Goal: Information Seeking & Learning: Learn about a topic

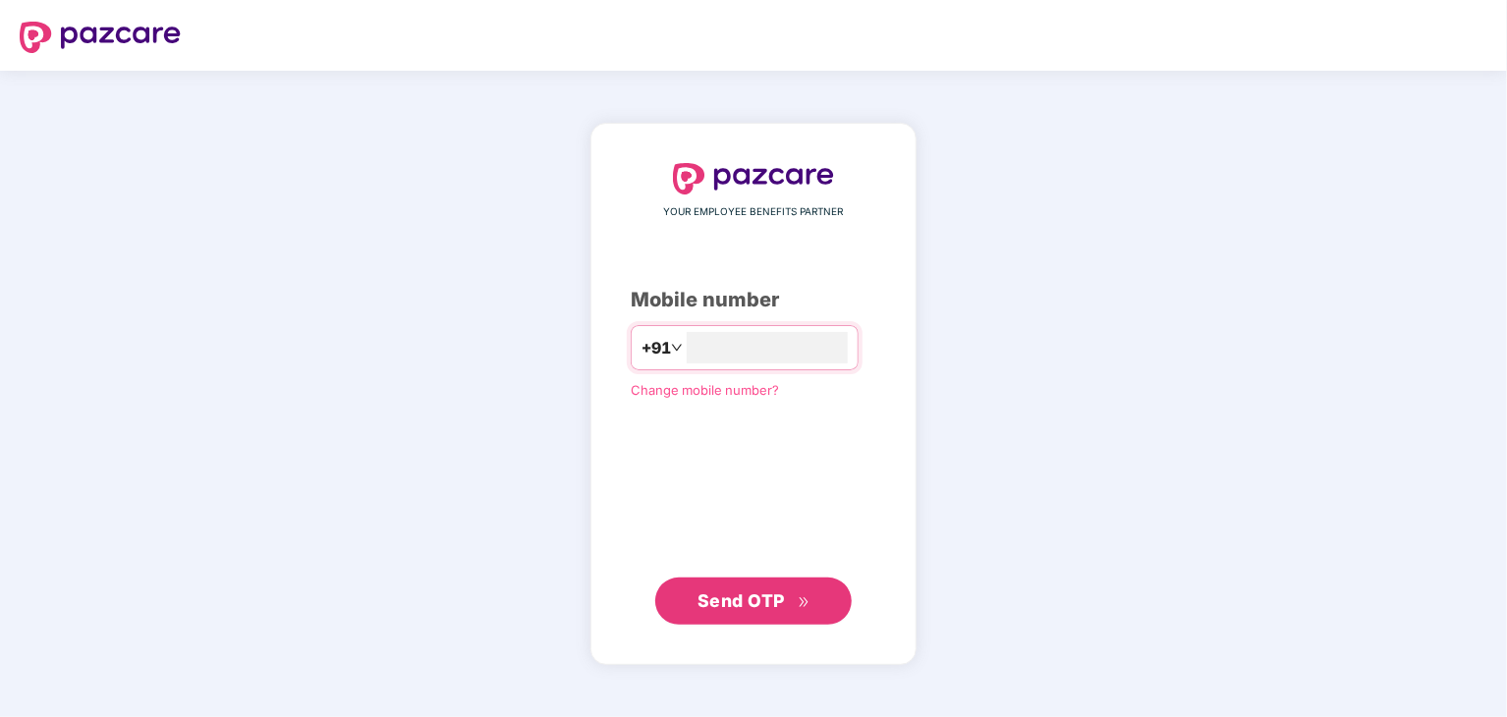
type input "**********"
click at [766, 599] on span "Send OTP" at bounding box center [741, 600] width 87 height 21
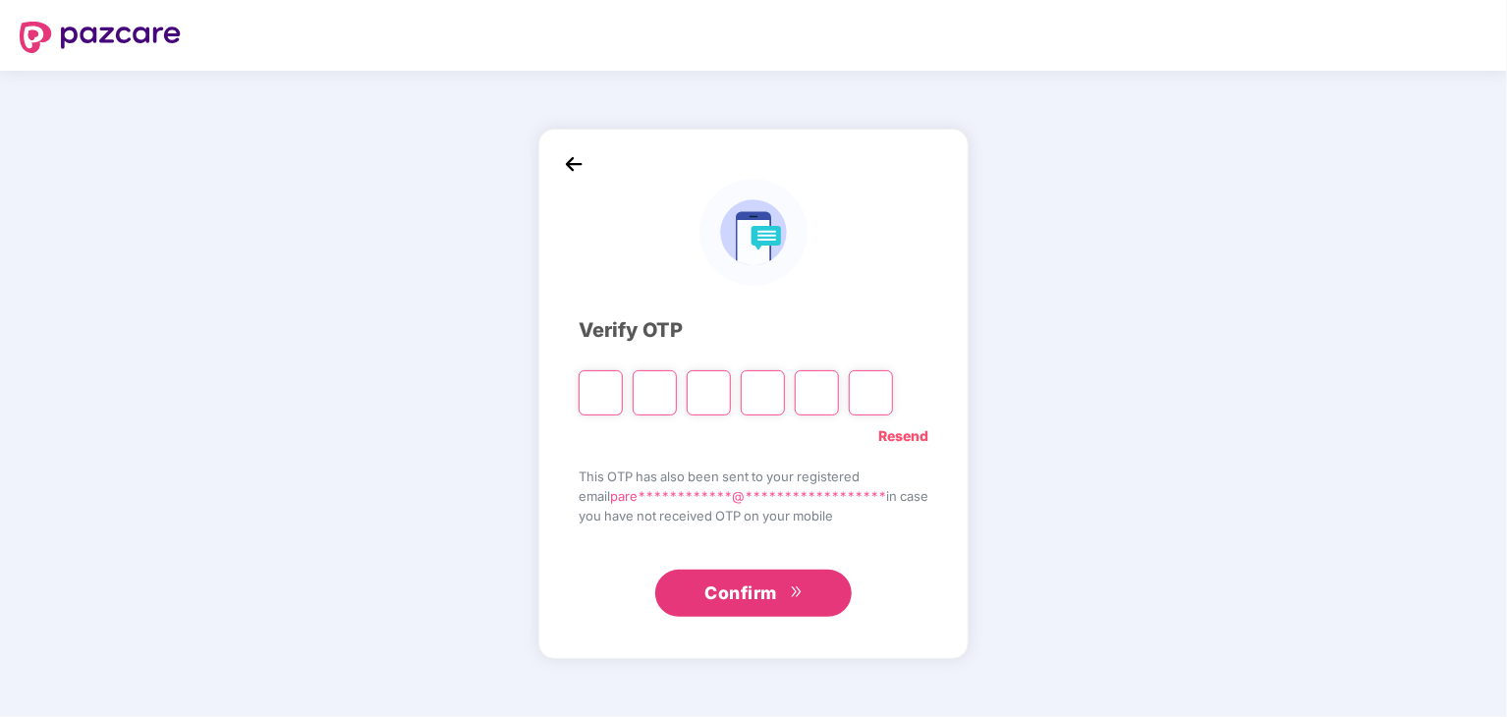
type input "*"
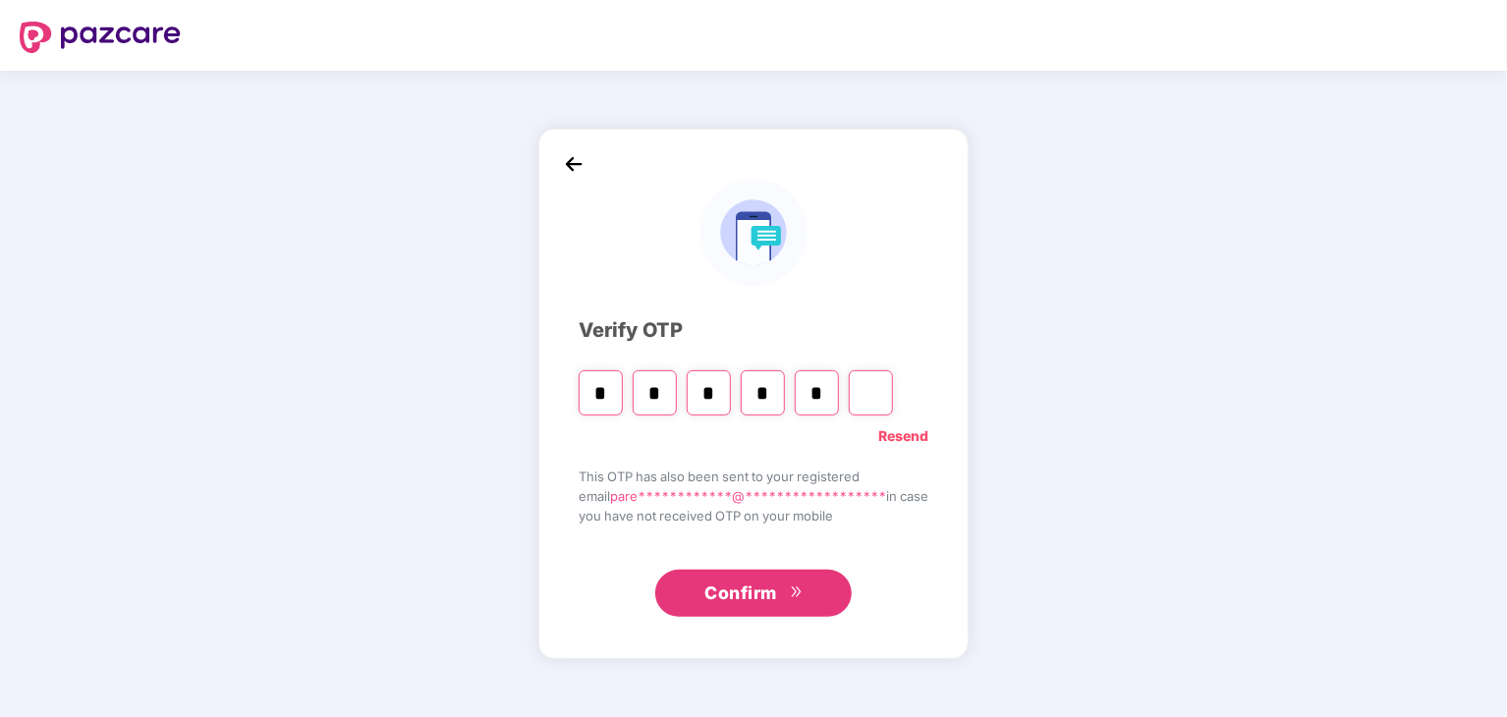
type input "*"
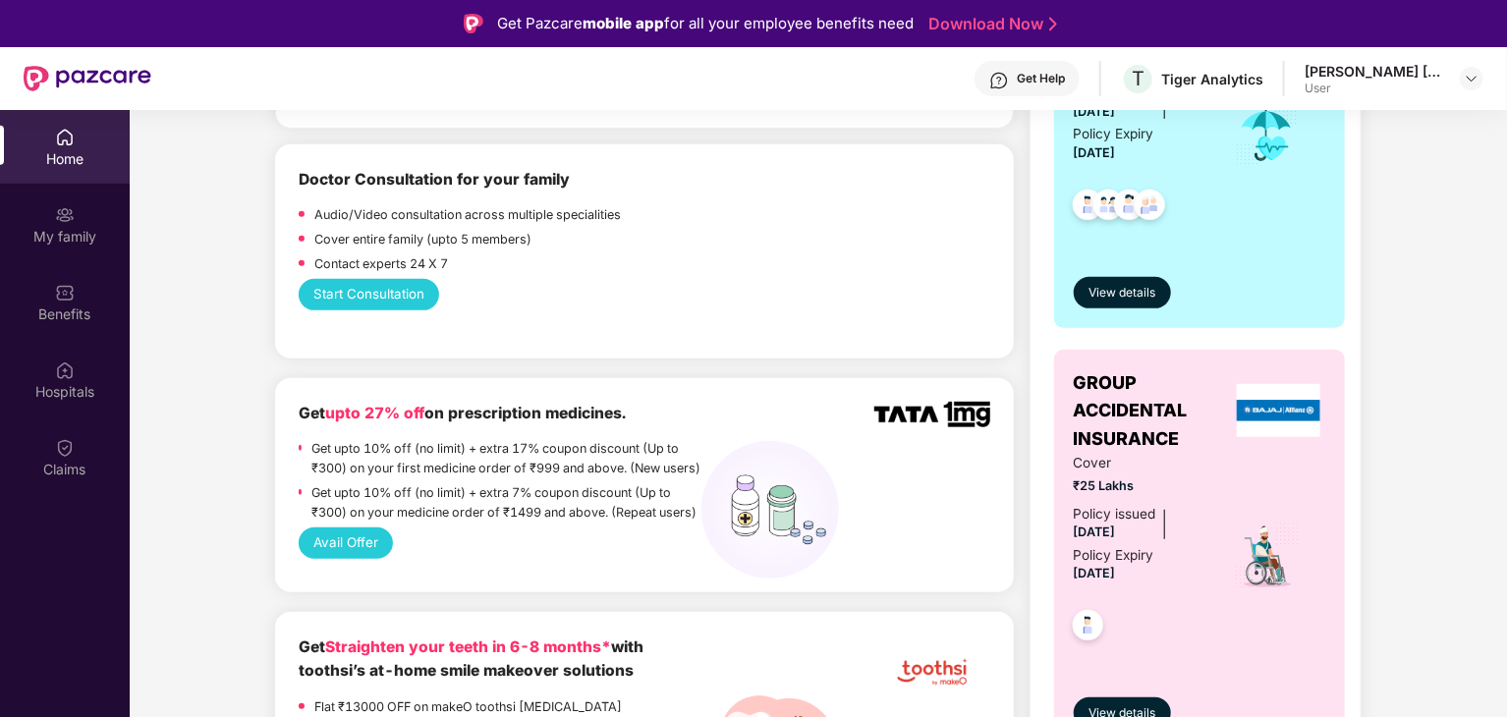
scroll to position [489, 0]
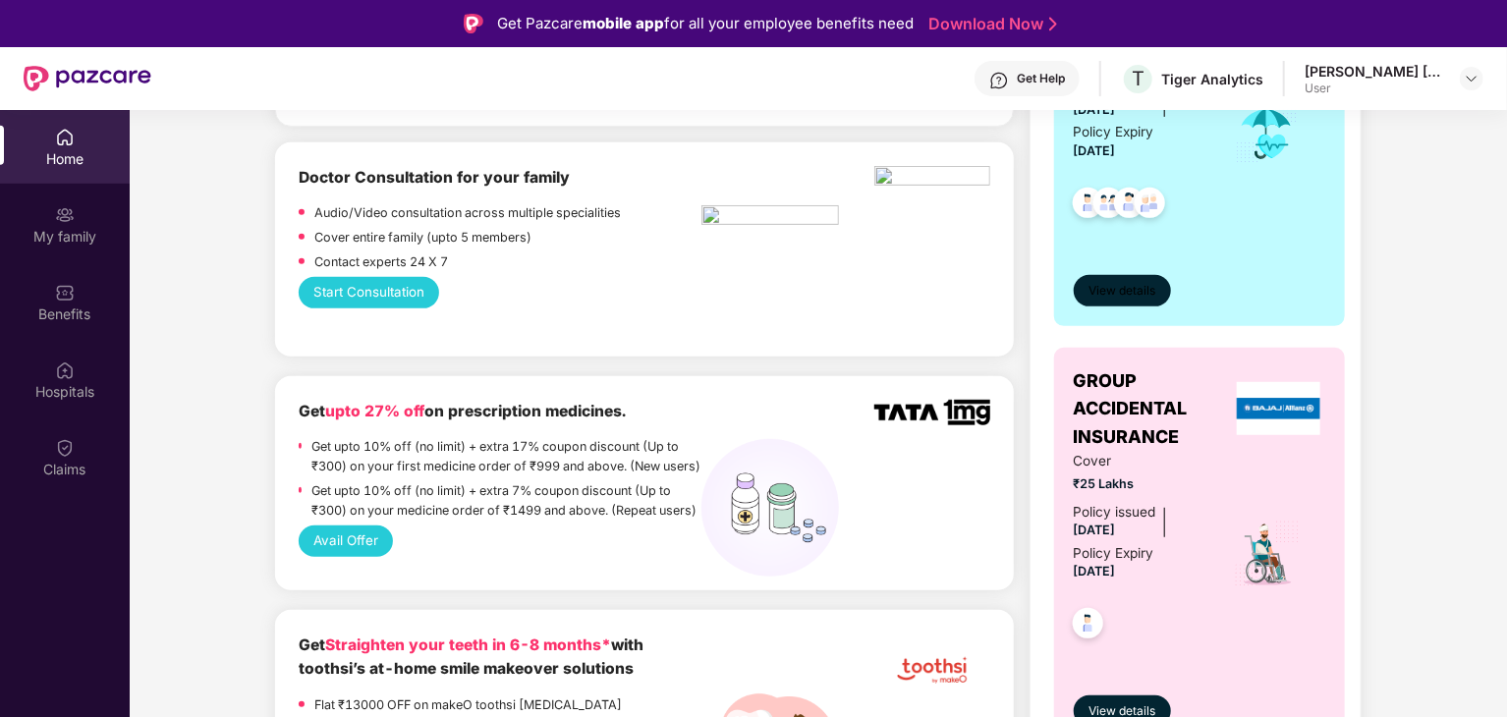
click at [1124, 296] on span "View details" at bounding box center [1122, 291] width 67 height 19
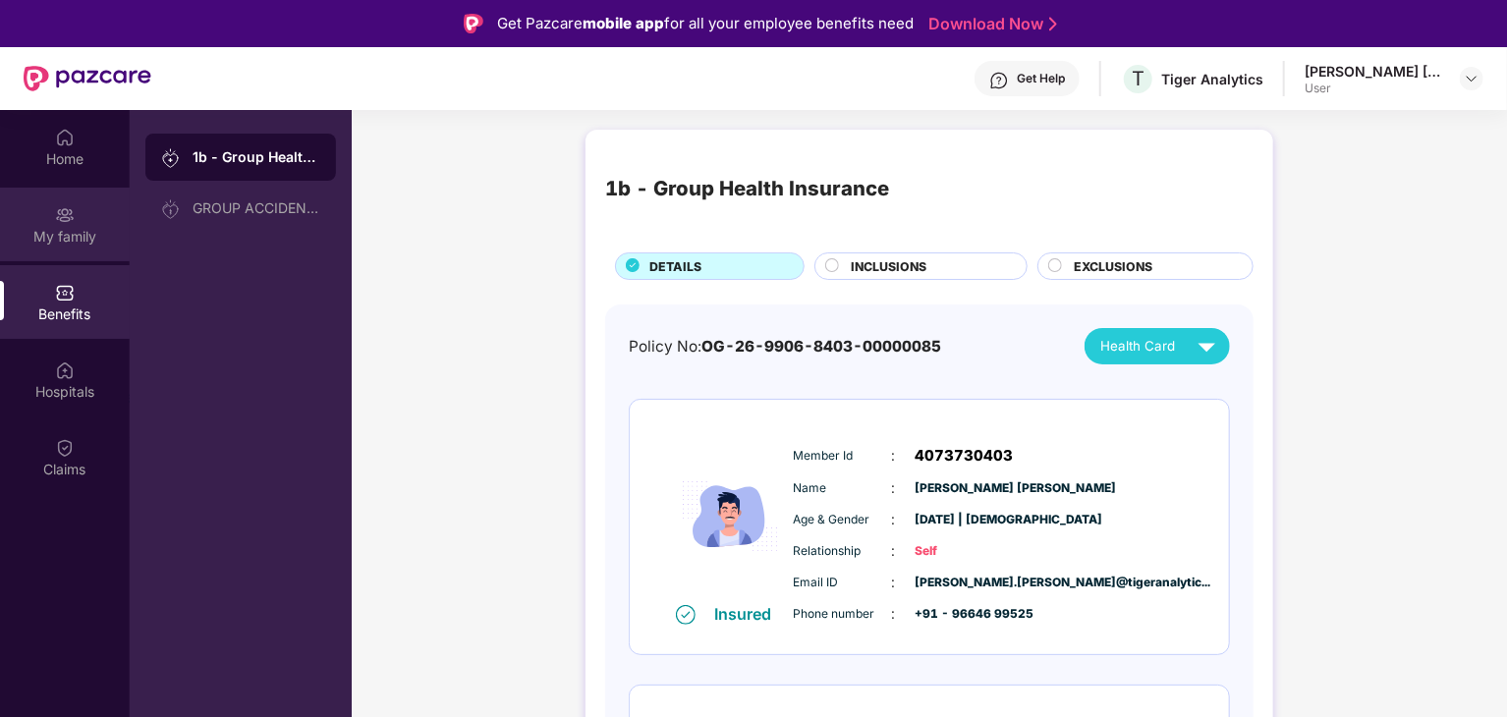
click at [69, 221] on img at bounding box center [65, 215] width 20 height 20
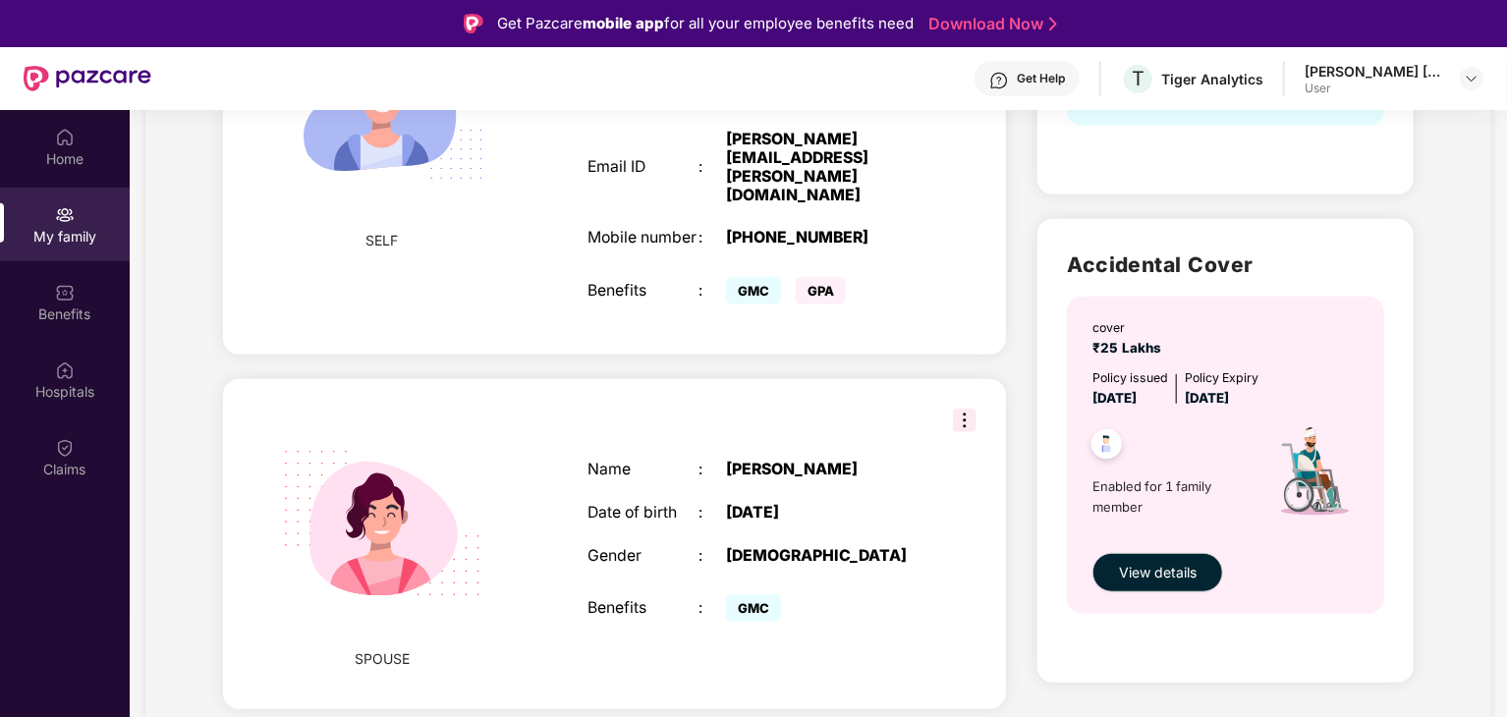
scroll to position [520, 0]
click at [965, 408] on img at bounding box center [965, 420] width 24 height 24
click at [867, 503] on div "[DATE]" at bounding box center [823, 512] width 195 height 19
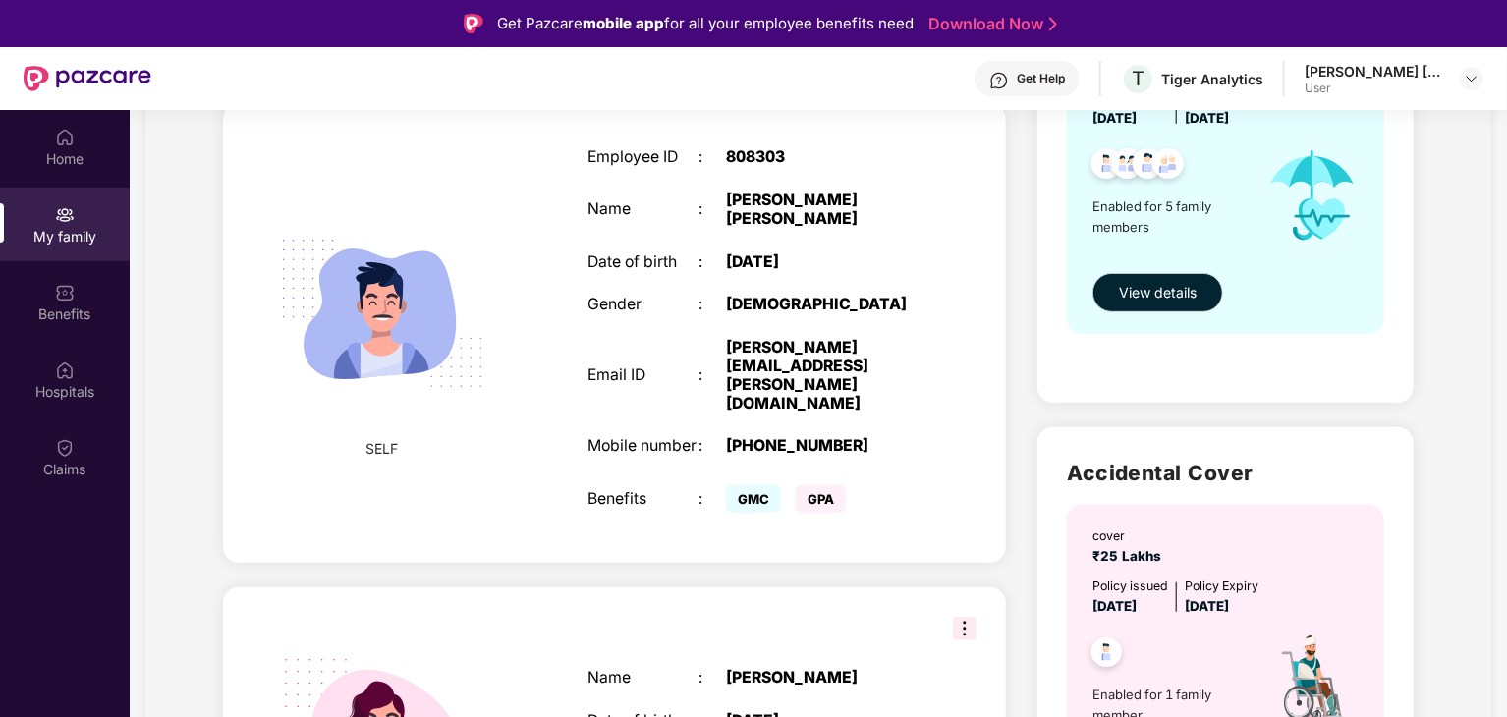
scroll to position [0, 0]
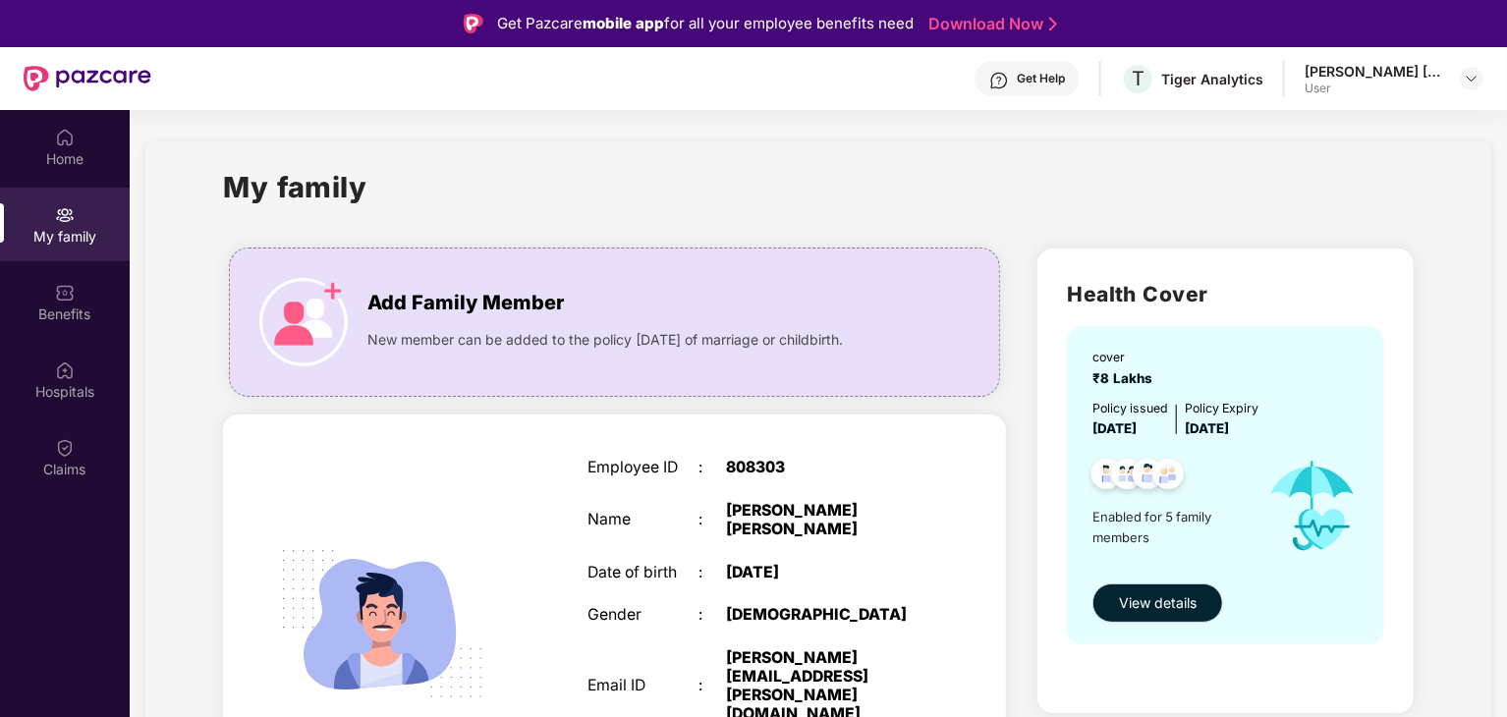
click at [1178, 610] on span "View details" at bounding box center [1158, 603] width 78 height 22
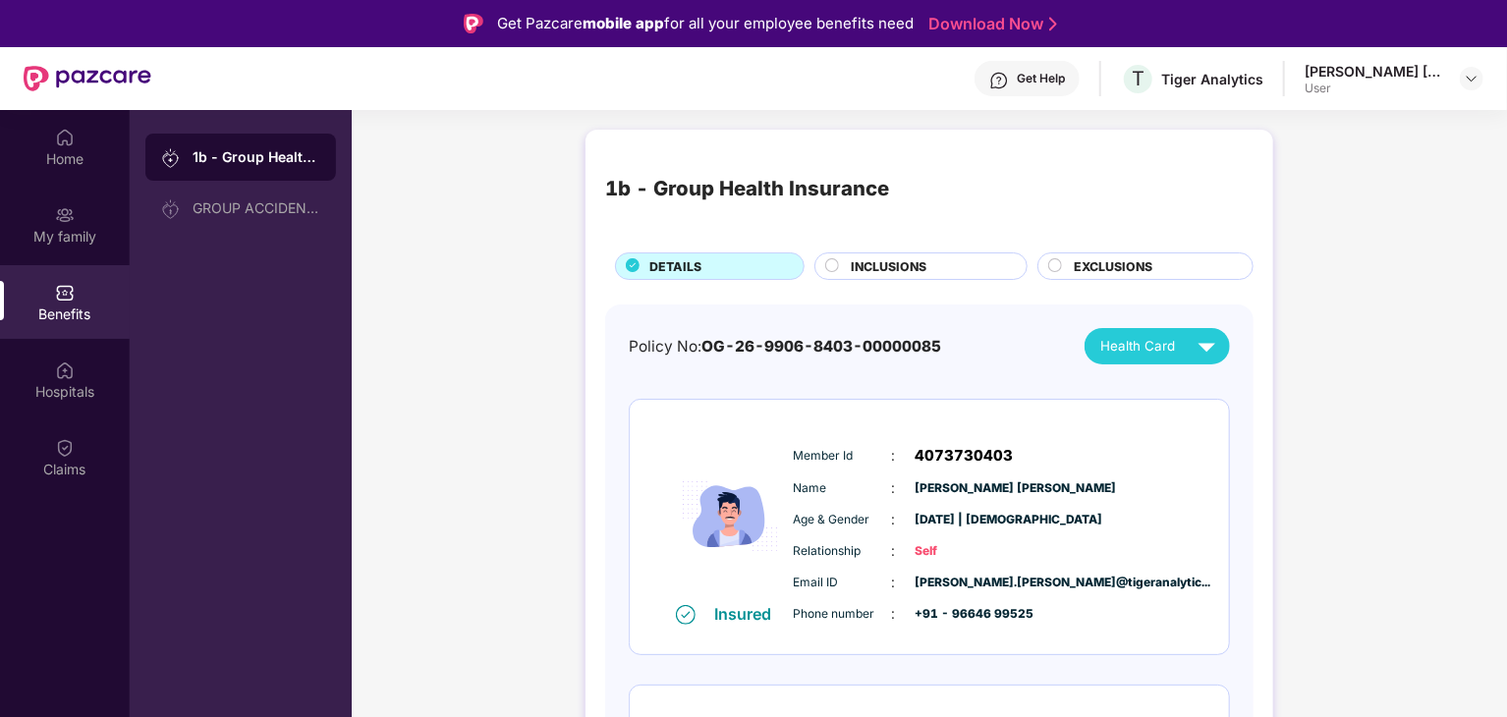
click at [921, 264] on span "INCLUSIONS" at bounding box center [889, 266] width 76 height 19
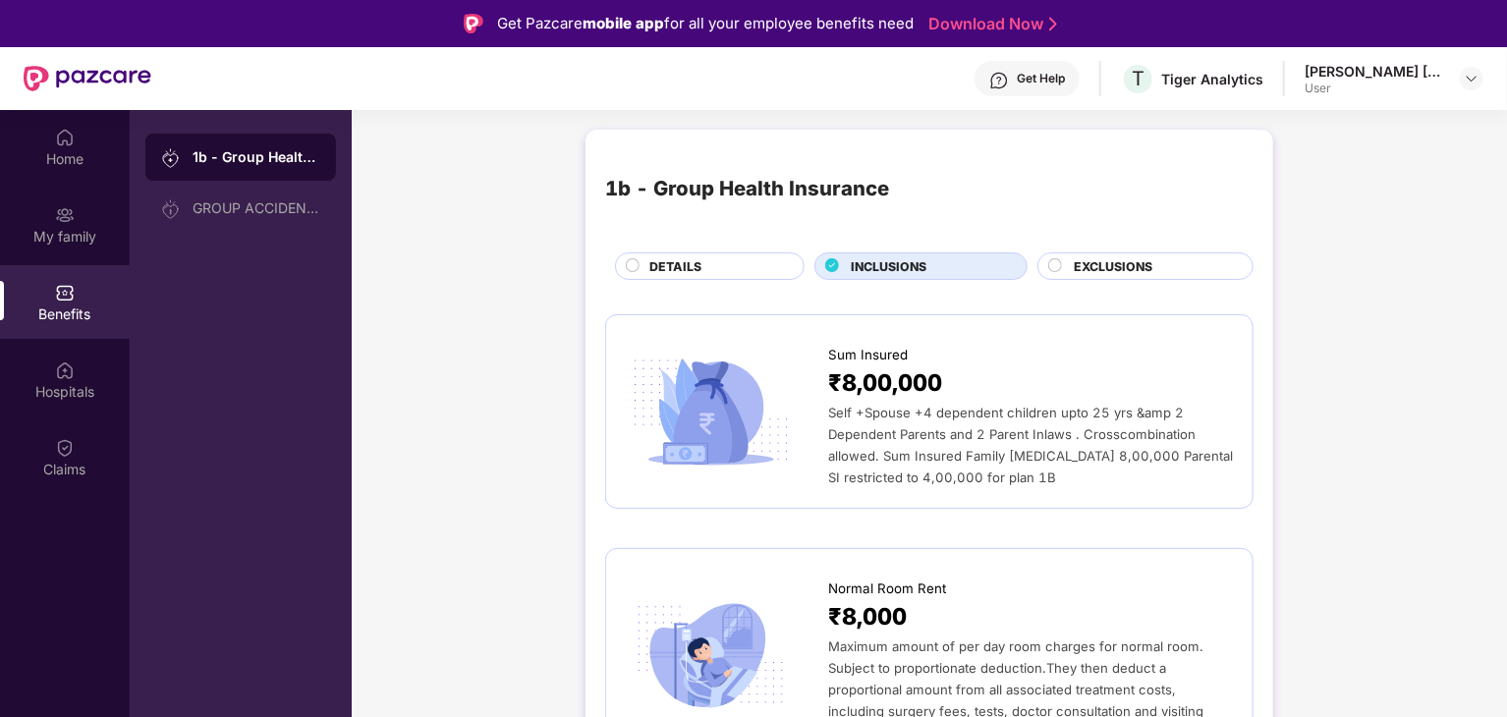
click at [1147, 267] on span "EXCLUSIONS" at bounding box center [1113, 266] width 79 height 19
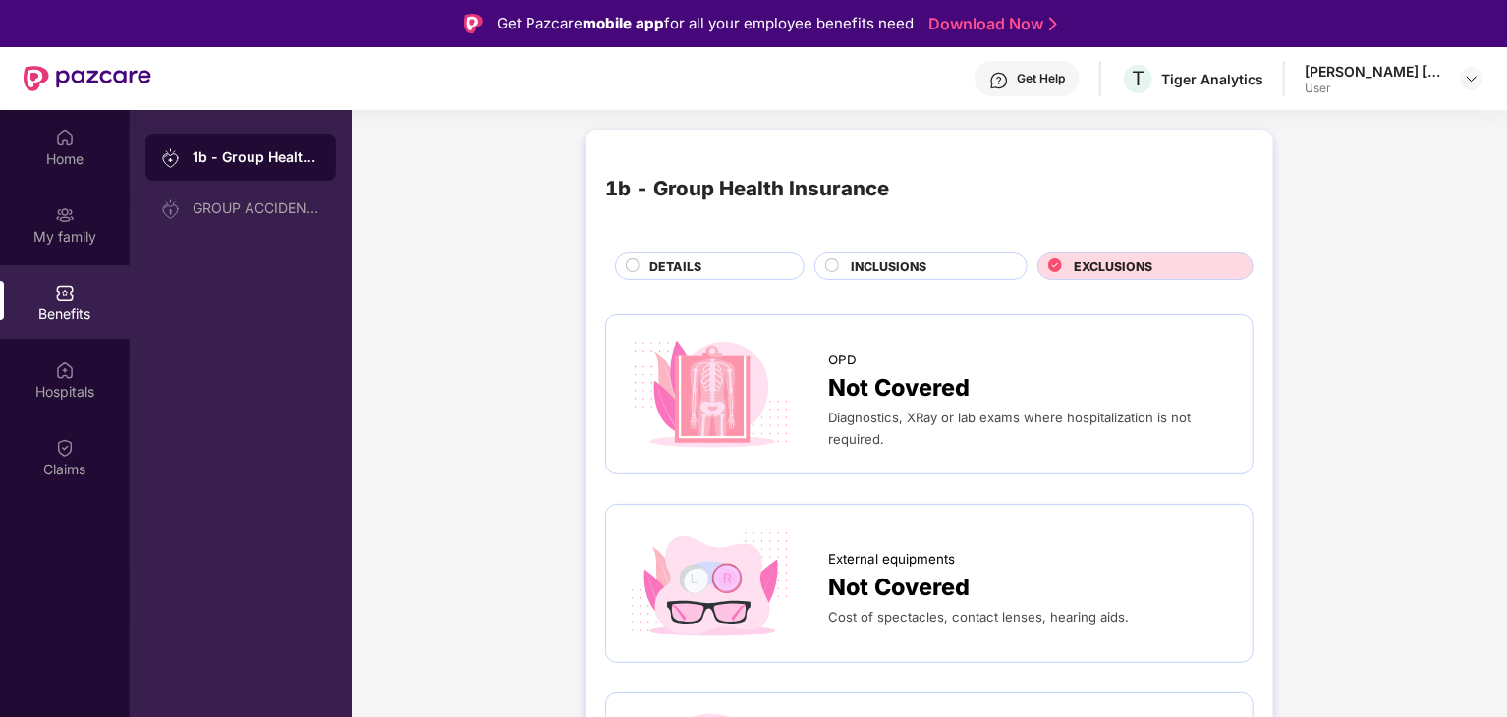
click at [954, 262] on div "INCLUSIONS" at bounding box center [929, 268] width 176 height 22
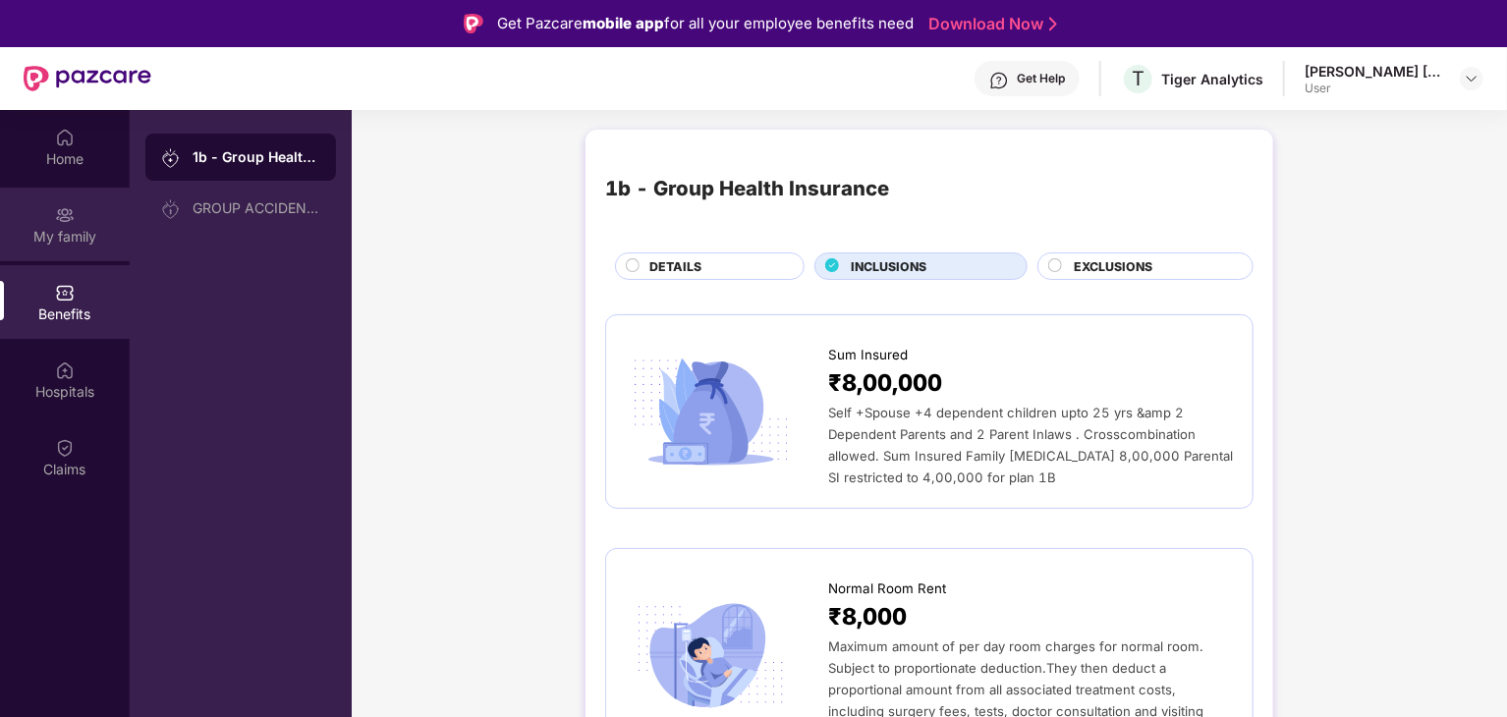
click at [61, 228] on div "My family" at bounding box center [65, 237] width 130 height 20
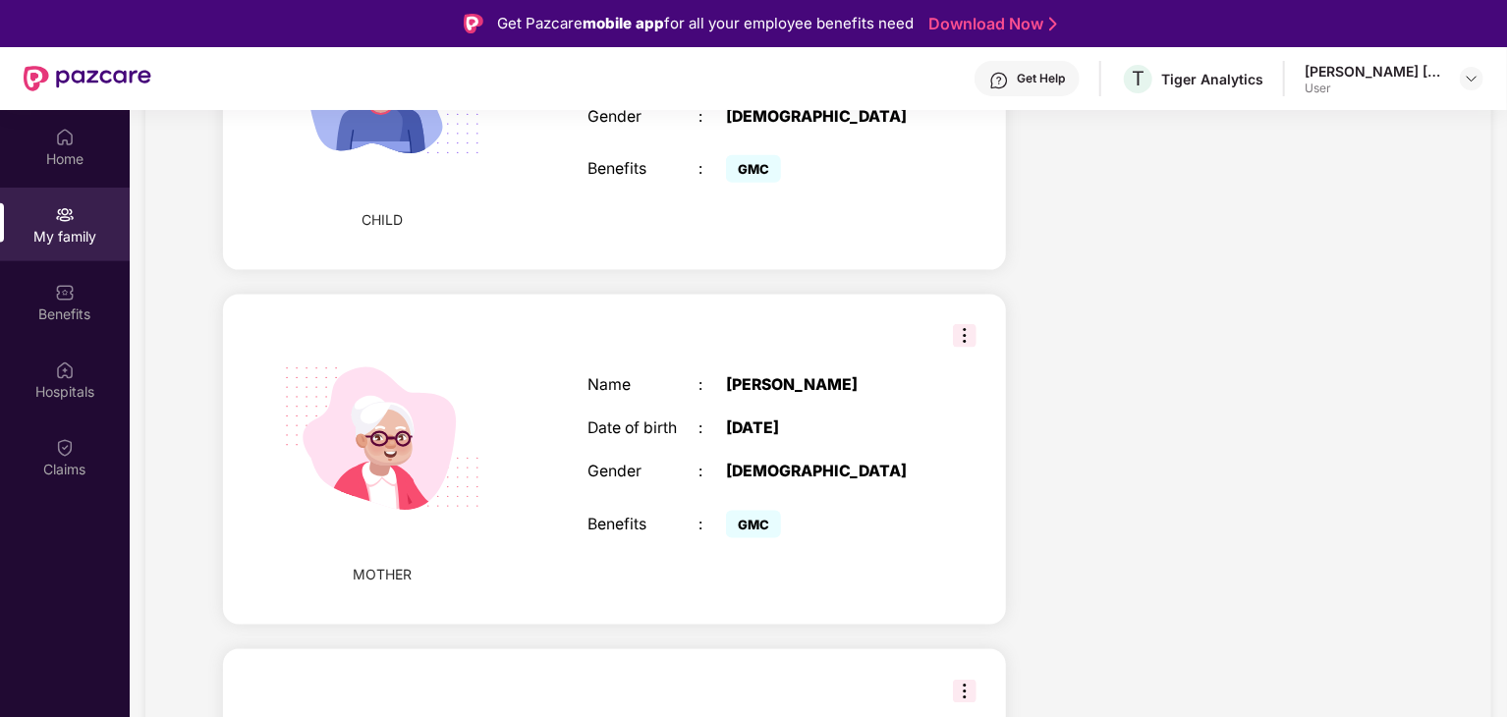
scroll to position [1508, 0]
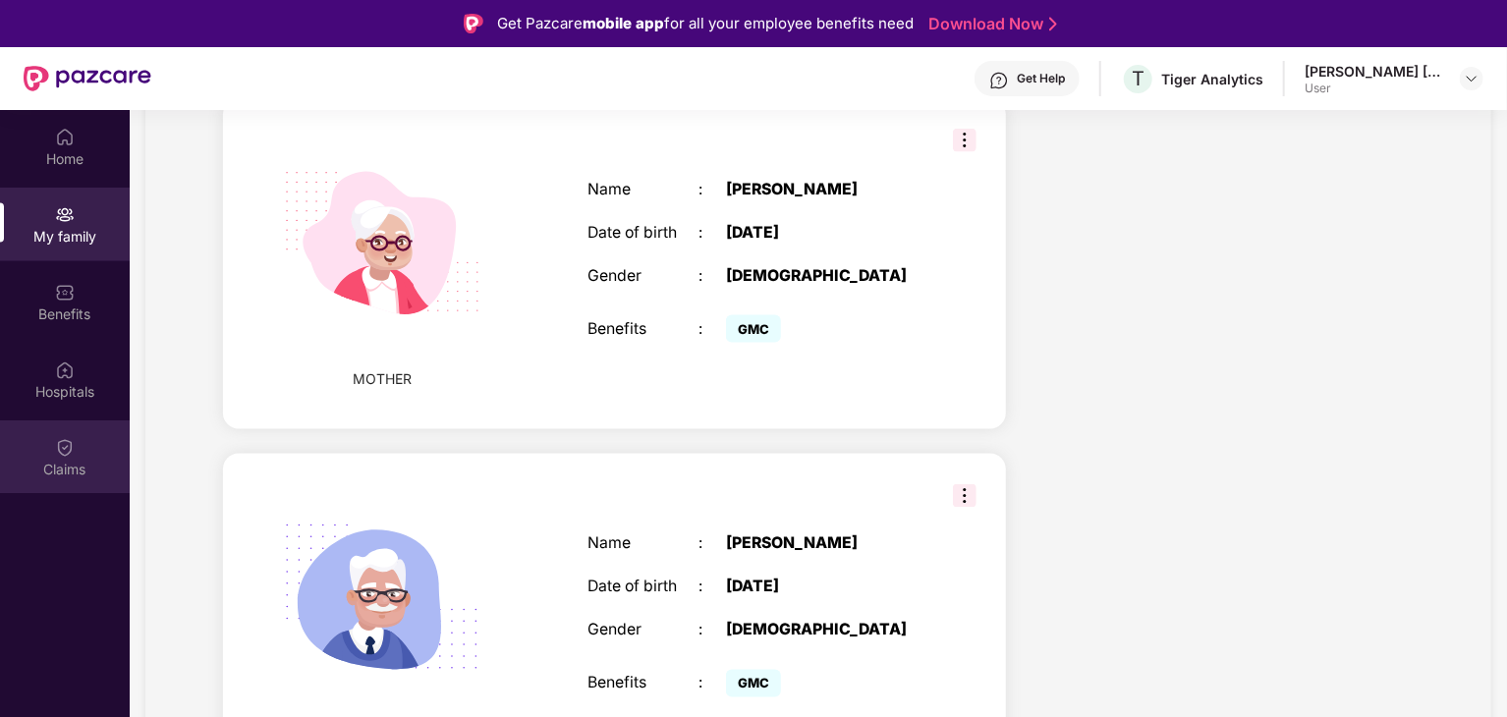
click at [72, 469] on div "Claims" at bounding box center [65, 470] width 130 height 20
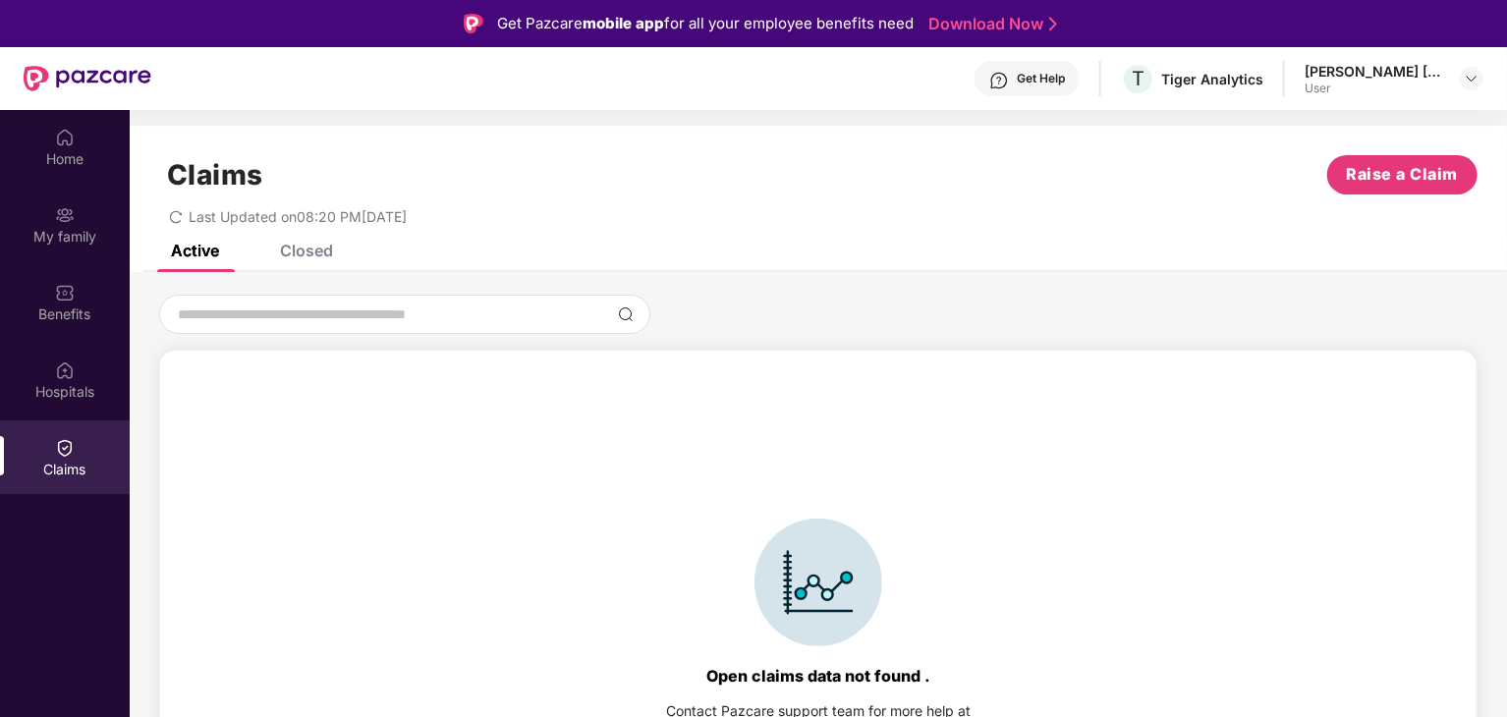
click at [310, 252] on div "Closed" at bounding box center [306, 251] width 53 height 20
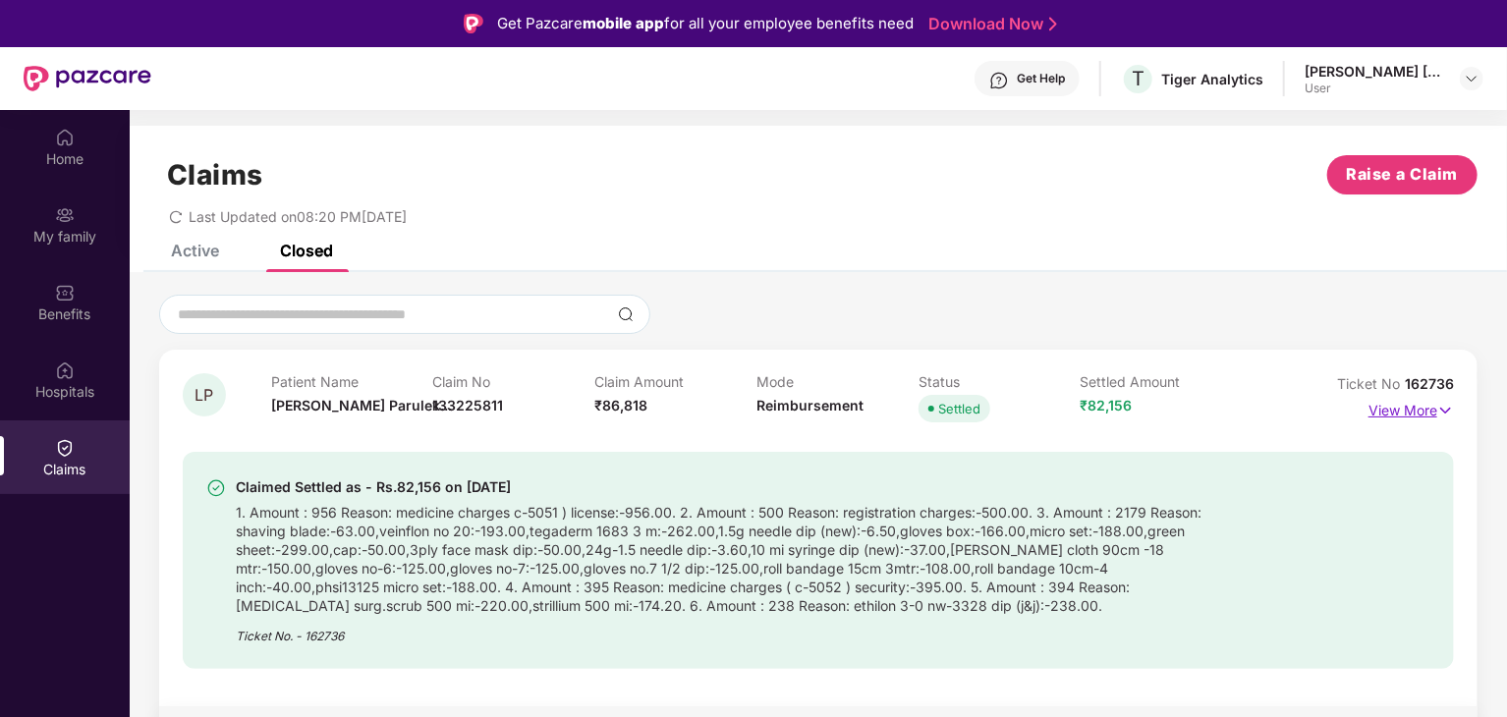
click at [1429, 402] on p "View More" at bounding box center [1411, 408] width 85 height 27
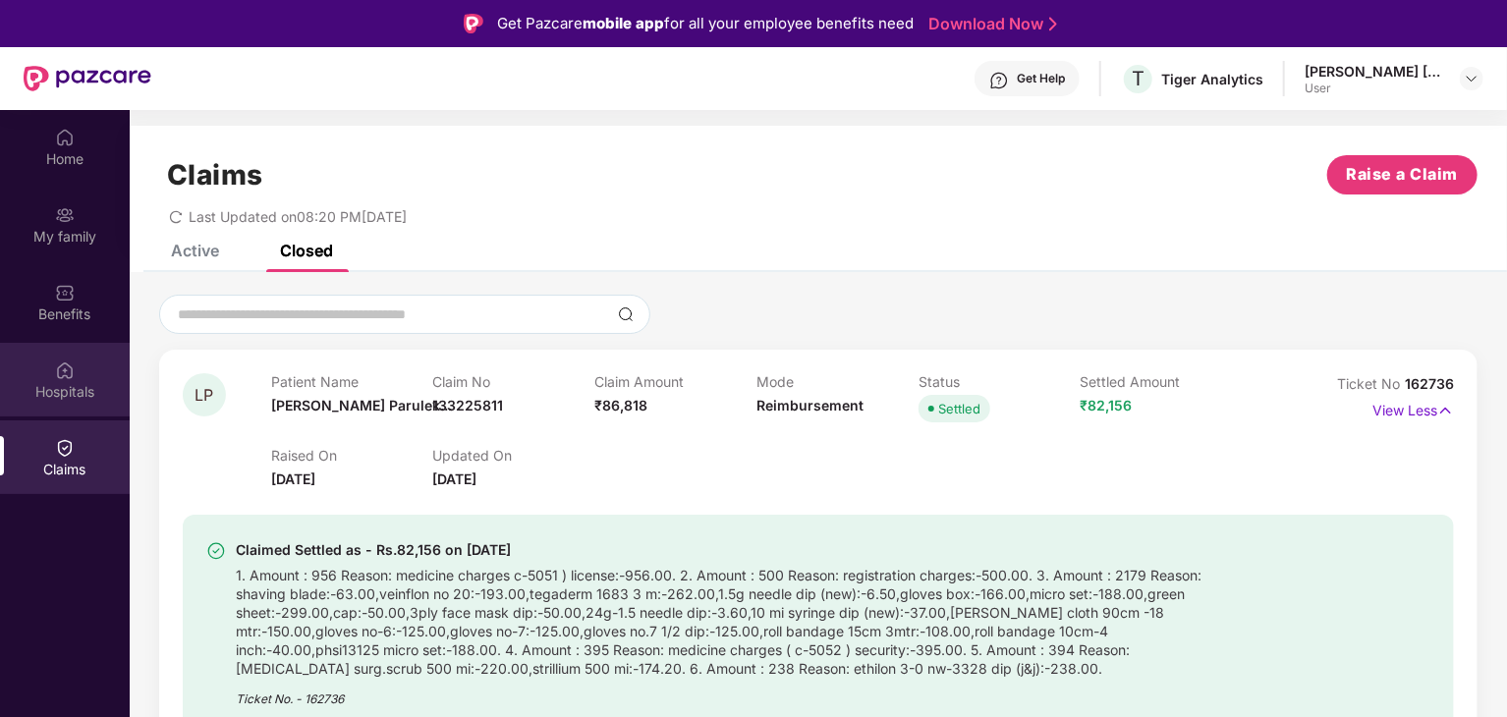
click at [66, 389] on div "Hospitals" at bounding box center [65, 392] width 130 height 20
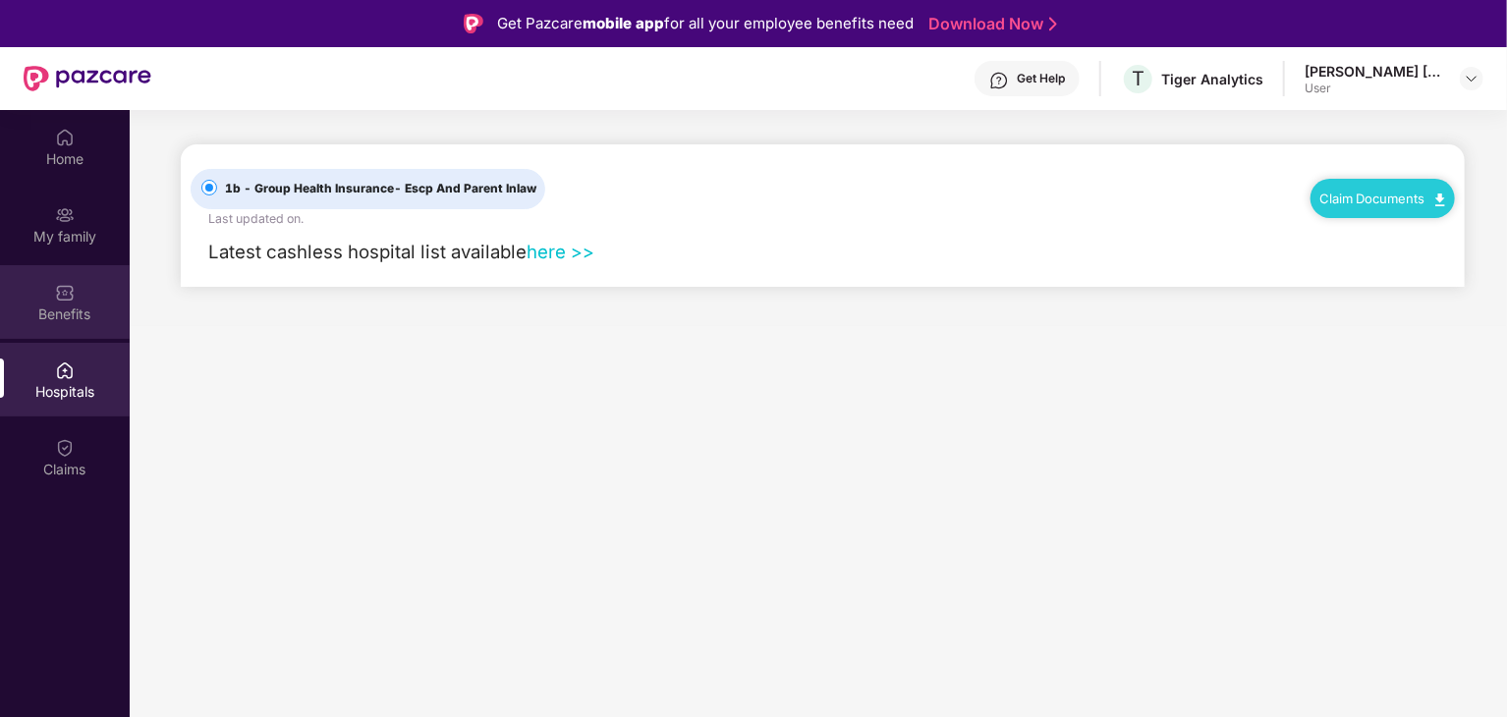
click at [63, 319] on div "Benefits" at bounding box center [65, 315] width 130 height 20
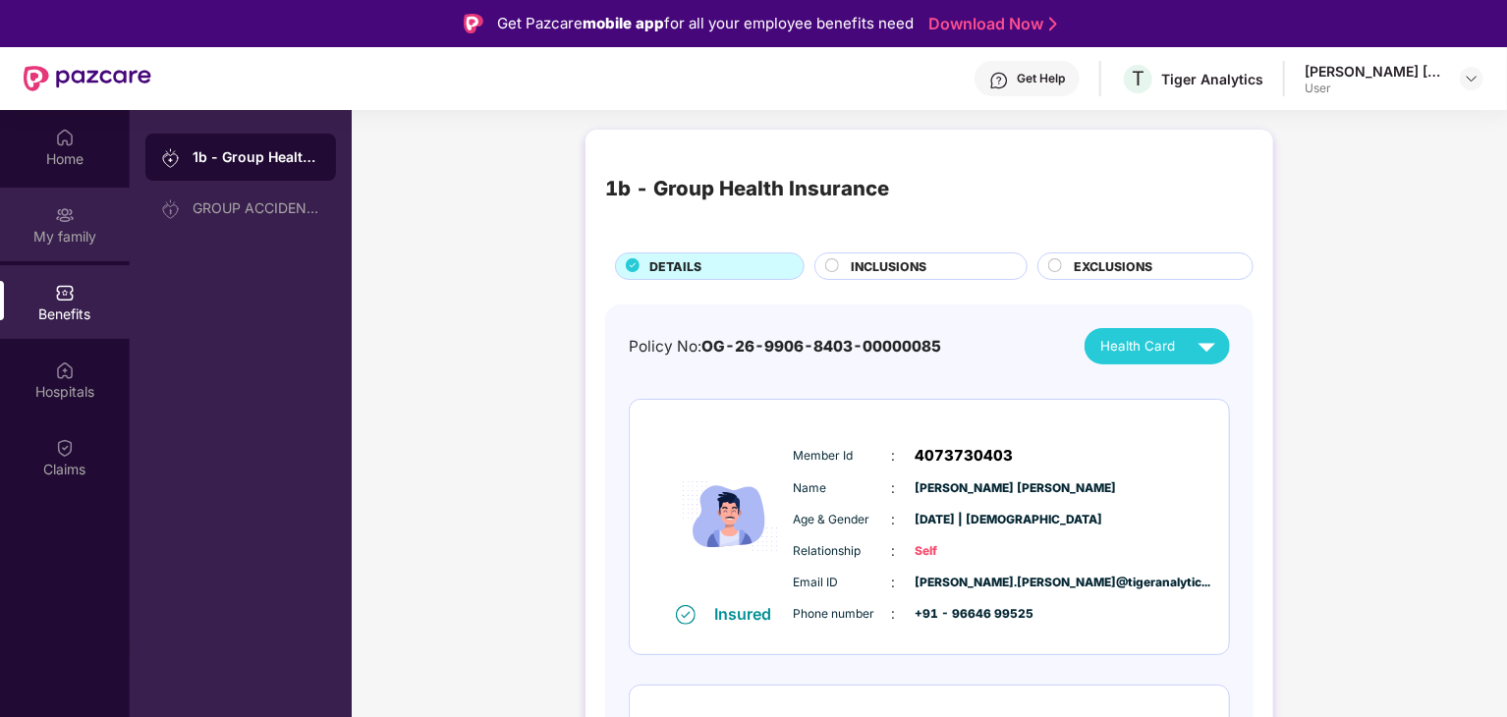
click at [67, 251] on div "My family" at bounding box center [65, 225] width 130 height 74
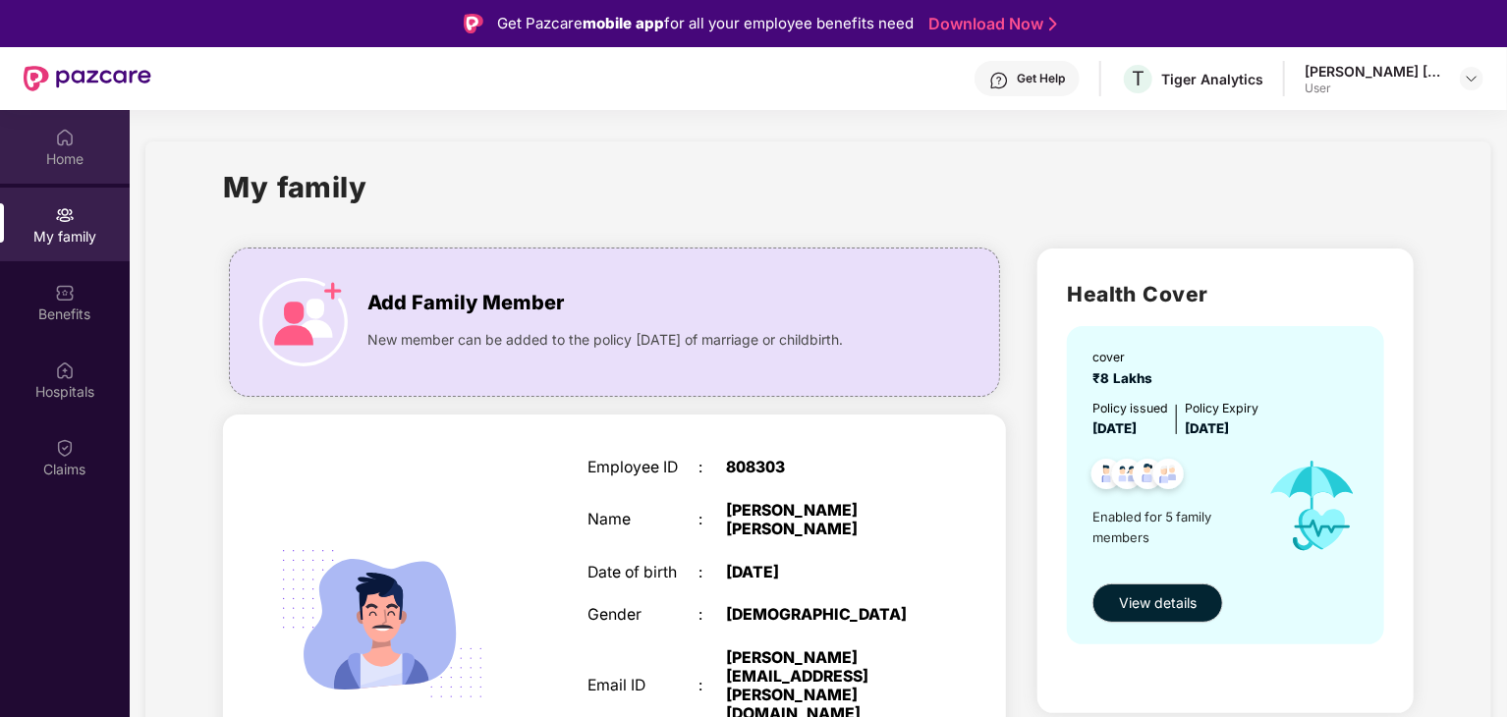
click at [67, 167] on div "Home" at bounding box center [65, 159] width 130 height 20
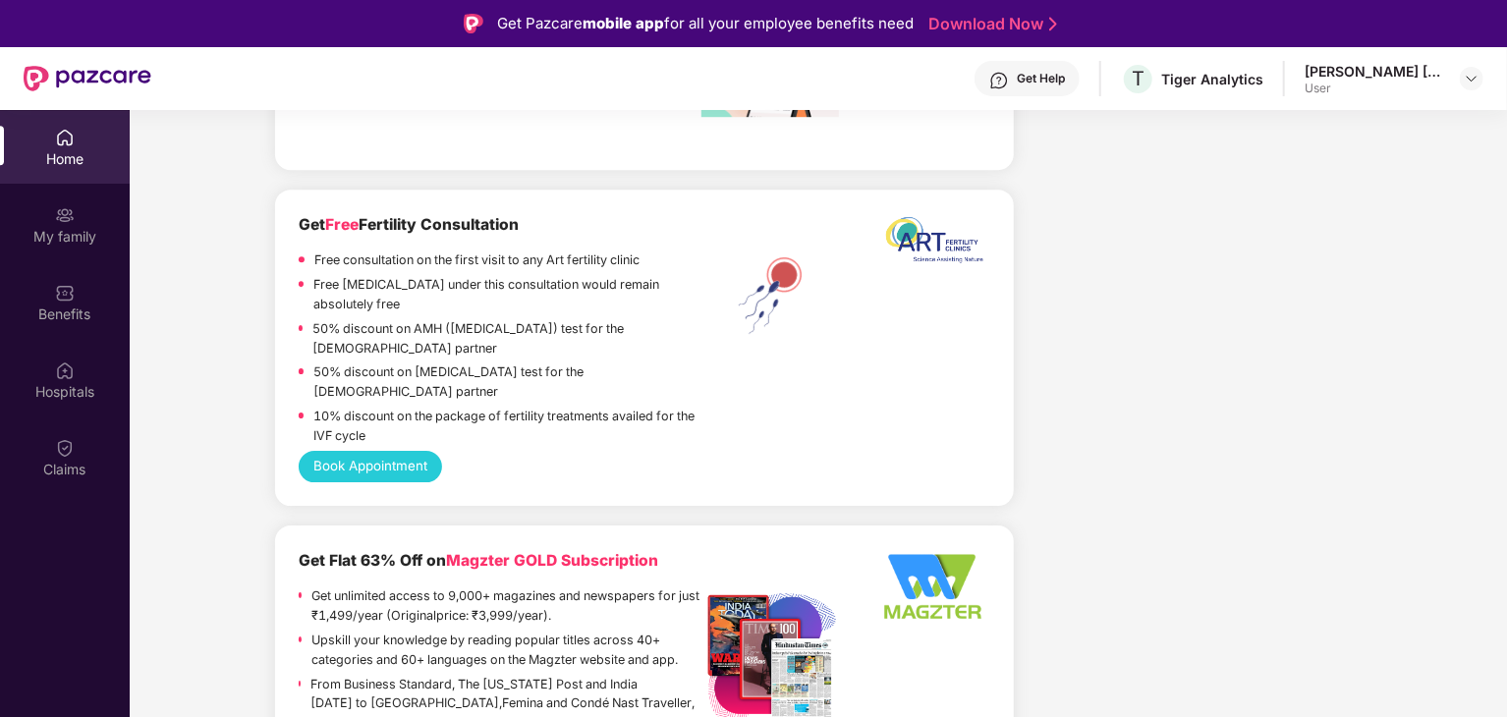
scroll to position [3105, 0]
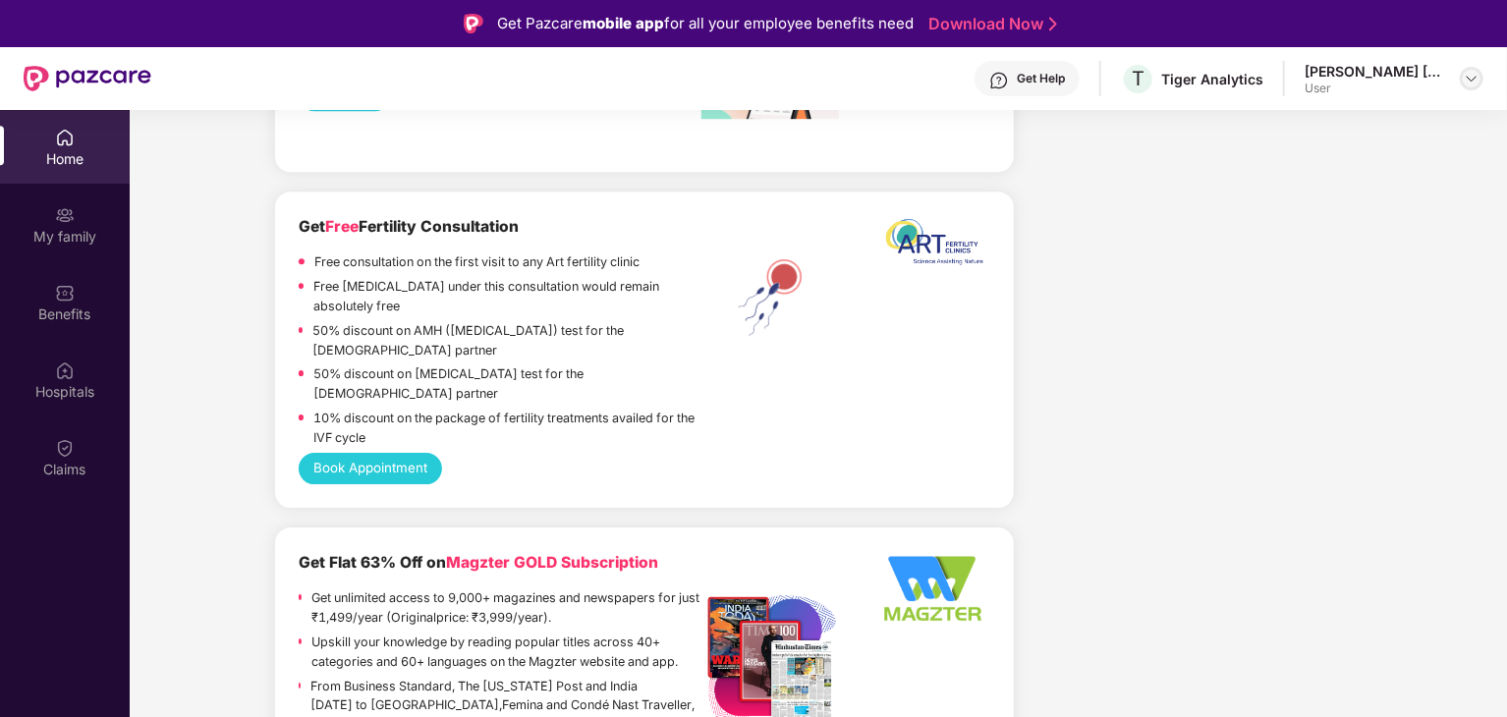
click at [1474, 75] on img at bounding box center [1472, 79] width 16 height 16
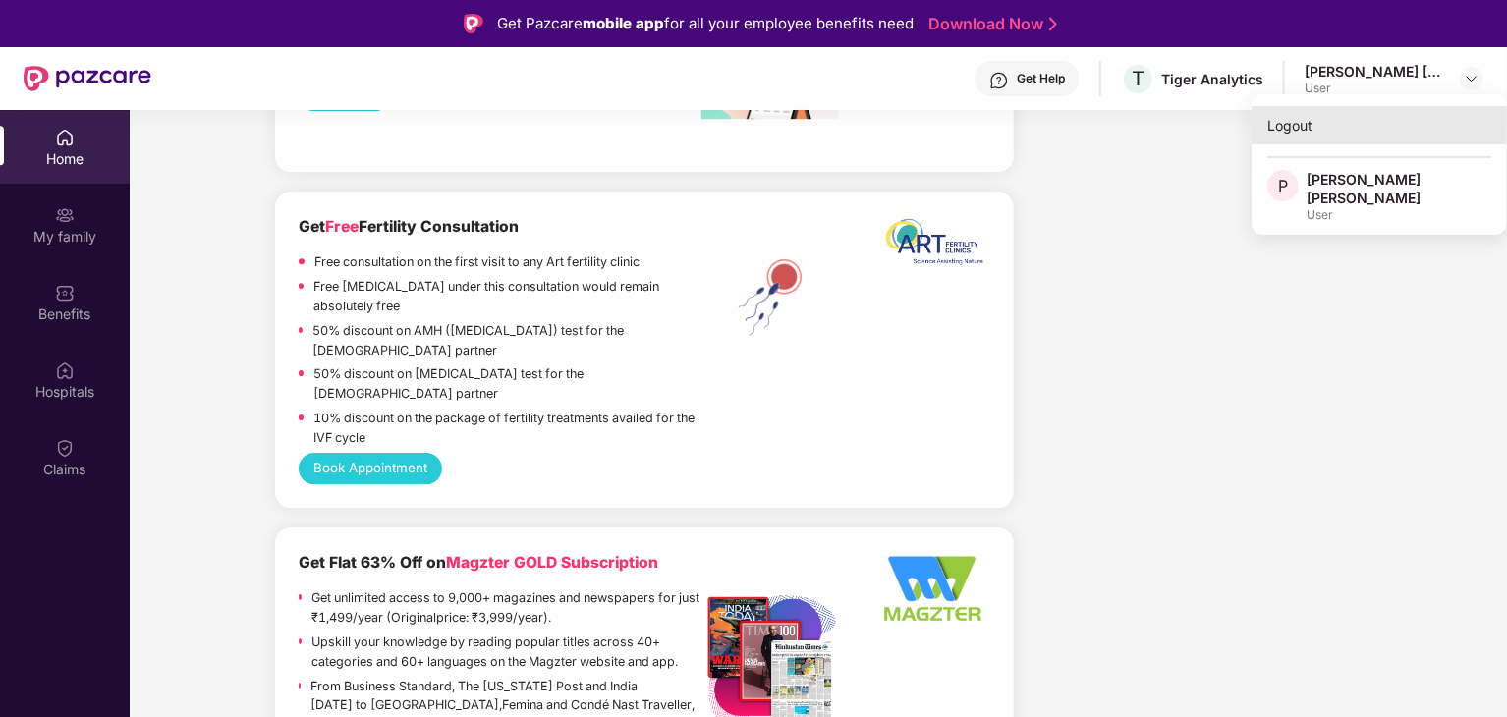
click at [1293, 130] on div "Logout" at bounding box center [1379, 125] width 255 height 38
